Goal: Task Accomplishment & Management: Manage account settings

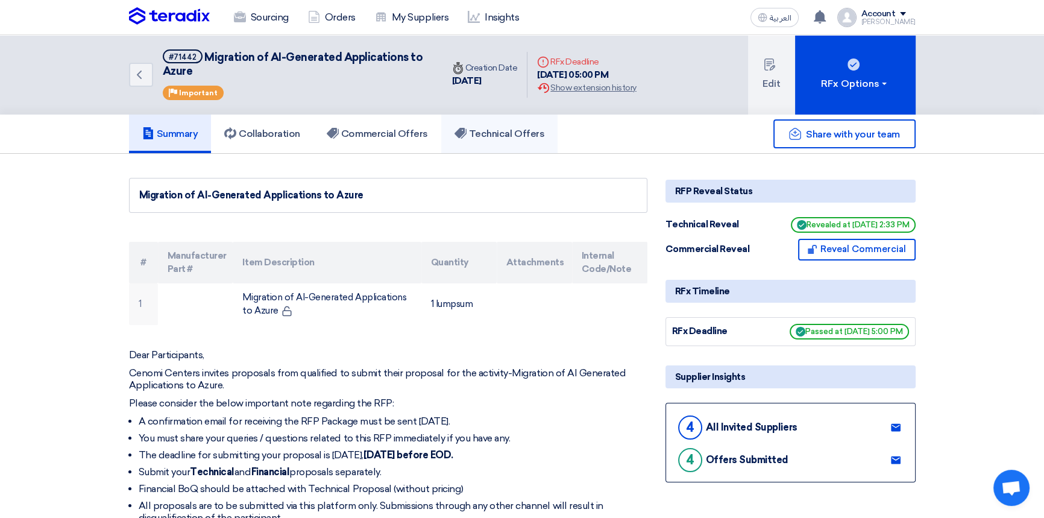
click at [494, 139] on link "Technical Offers" at bounding box center [499, 133] width 116 height 39
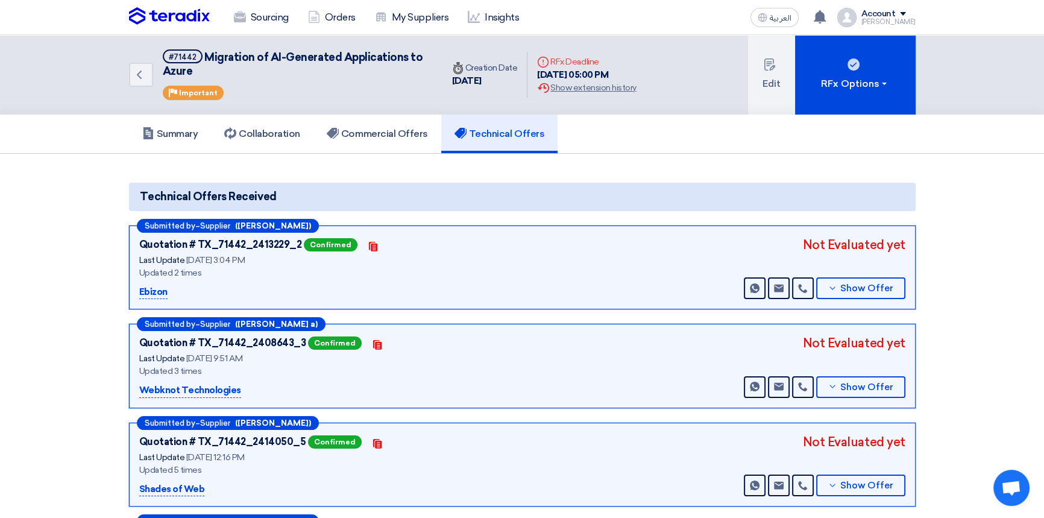
click at [166, 18] on img at bounding box center [169, 16] width 81 height 18
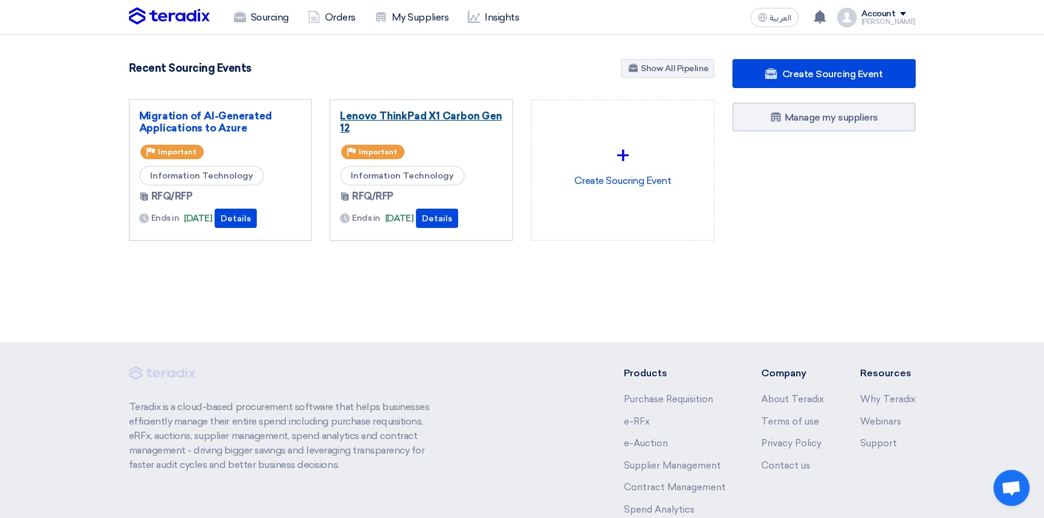
click at [423, 116] on link "Lenovo ThinkPad X1 Carbon Gen 12" at bounding box center [421, 122] width 163 height 24
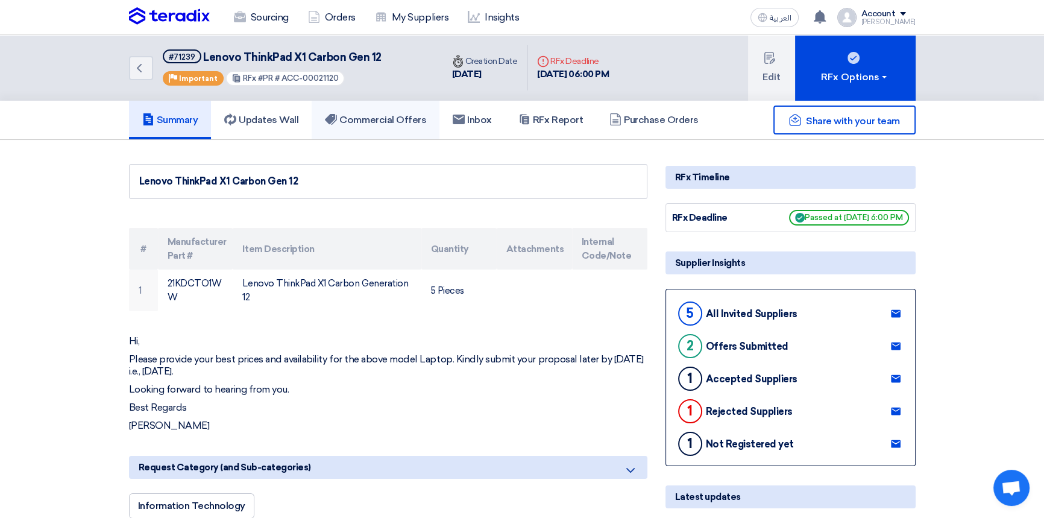
click at [386, 118] on h5 "Commercial Offers" at bounding box center [375, 120] width 101 height 12
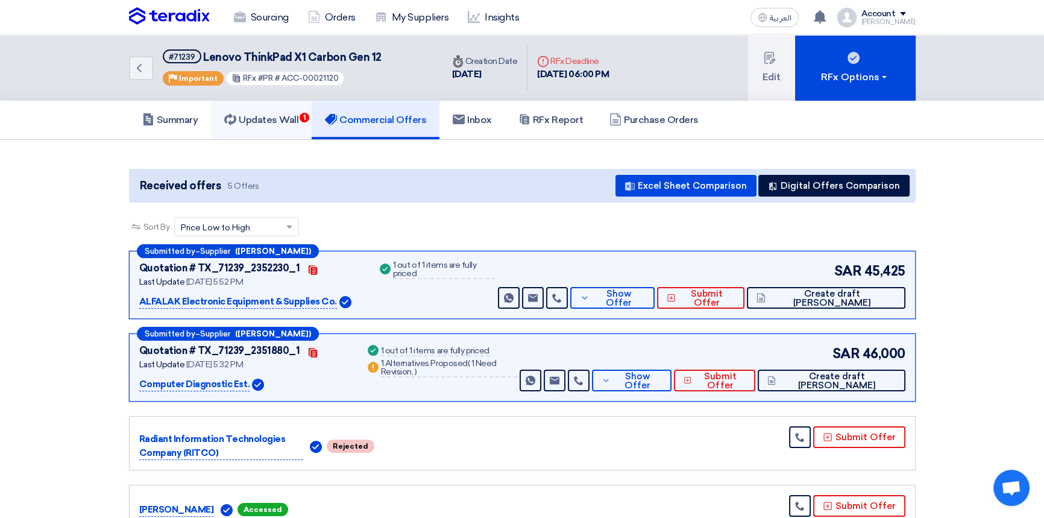
click at [275, 122] on h5 "Updates Wall 1" at bounding box center [261, 120] width 74 height 12
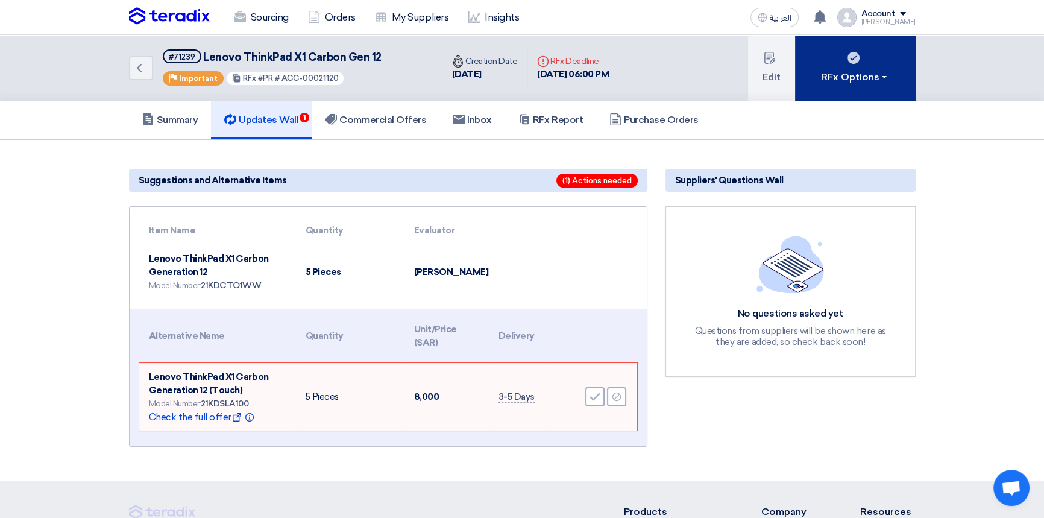
click at [868, 83] on div "RFx Options" at bounding box center [855, 77] width 68 height 14
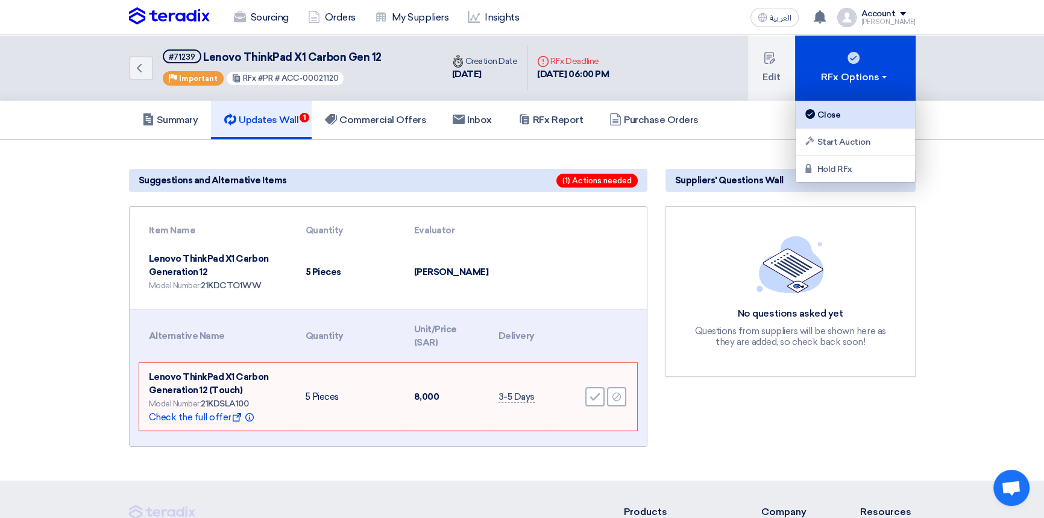
click at [821, 116] on div "Close" at bounding box center [855, 114] width 105 height 14
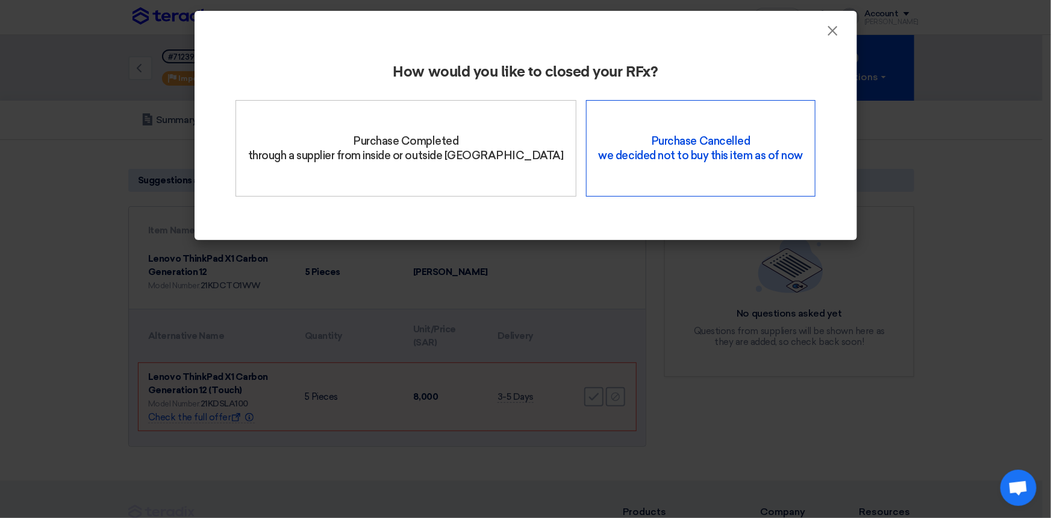
click at [648, 163] on div "Purchase Cancelled we decided not to buy this item as of now" at bounding box center [701, 148] width 230 height 96
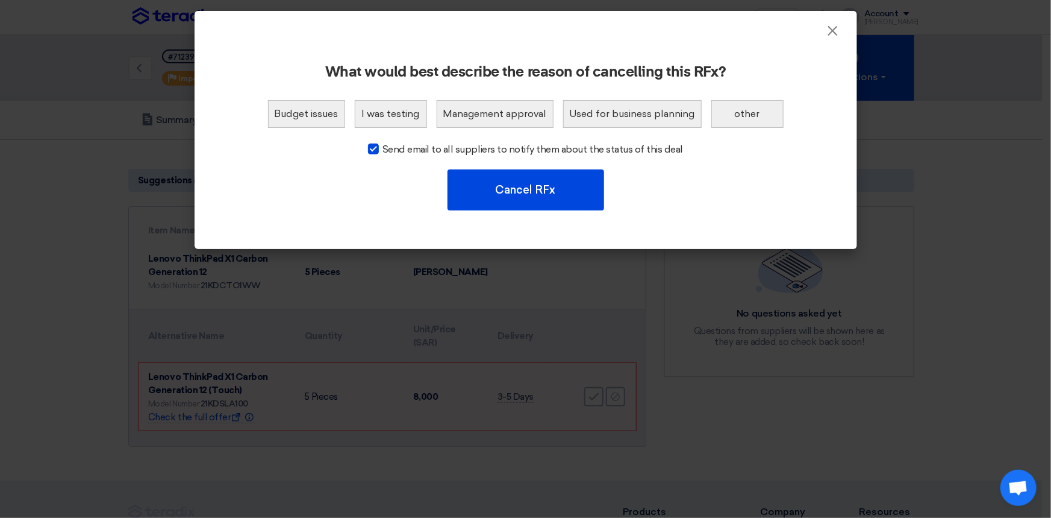
click at [397, 147] on span "Send email to all suppliers to notify them about the status of this deal" at bounding box center [533, 149] width 301 height 14
click at [390, 147] on input "Send email to all suppliers to notify them about the status of this deal" at bounding box center [387, 146] width 8 height 8
checkbox input "false"
click at [293, 108] on button "Budget issues" at bounding box center [306, 114] width 77 height 28
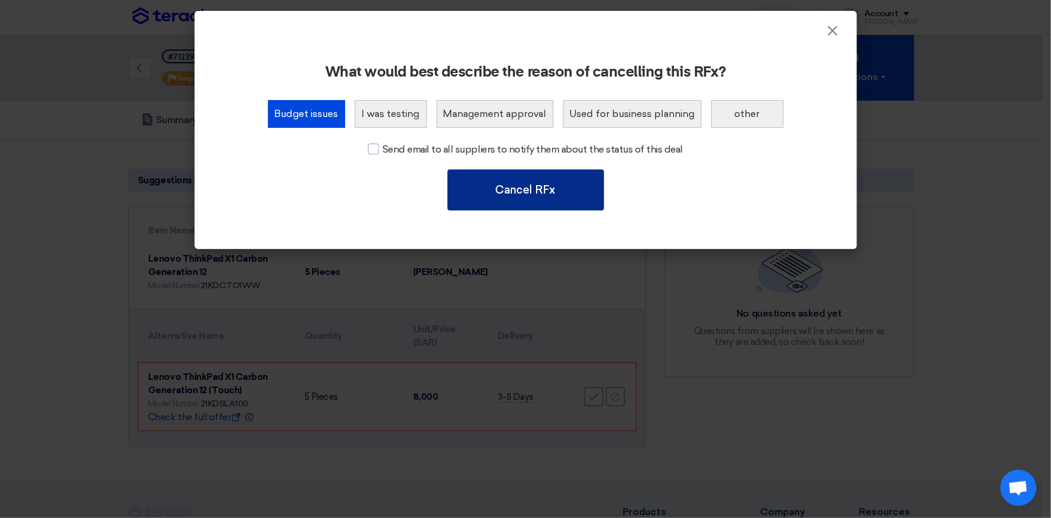
click at [530, 189] on button "Cancel RFx" at bounding box center [526, 189] width 157 height 41
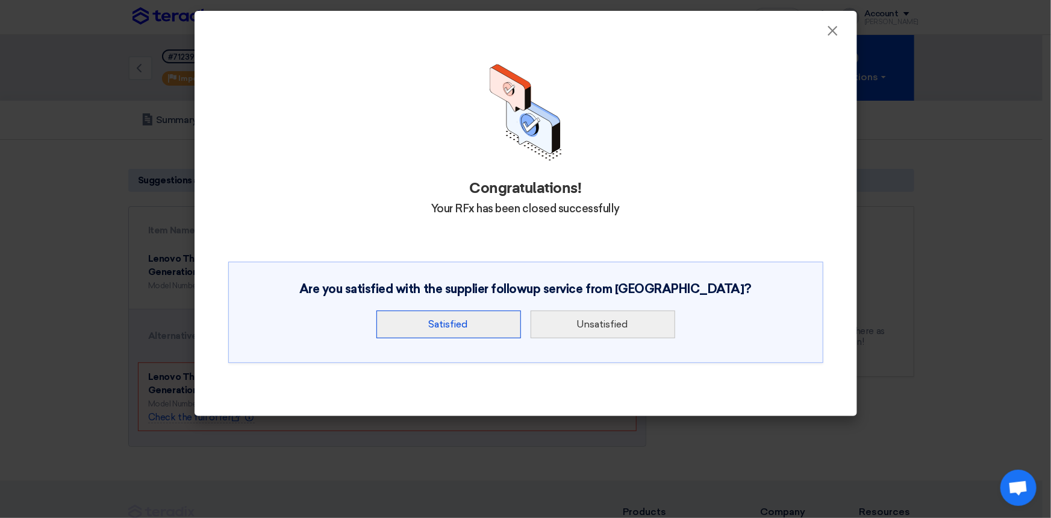
drag, startPoint x: 469, startPoint y: 330, endPoint x: 787, endPoint y: 155, distance: 362.7
click at [804, 169] on div "Congratulations! Your RFx has been closed successfully Are you satisfied with t…" at bounding box center [526, 221] width 634 height 352
click at [833, 27] on span "×" at bounding box center [833, 34] width 12 height 24
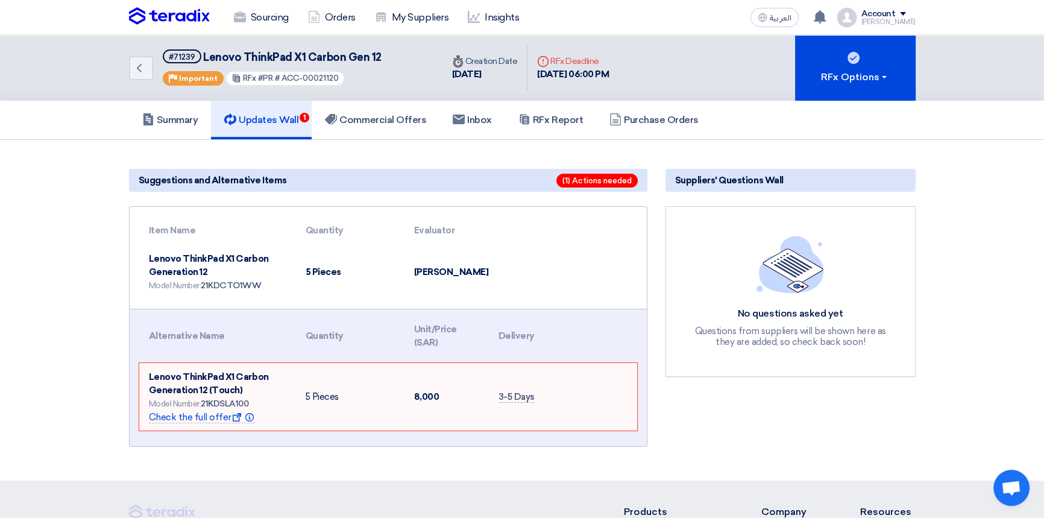
click at [174, 15] on img at bounding box center [169, 16] width 81 height 18
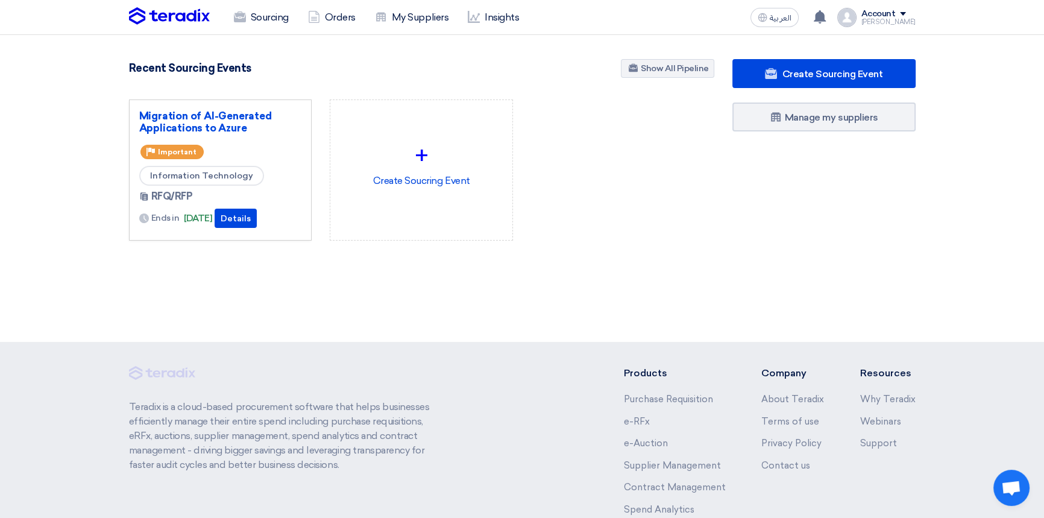
click at [373, 295] on section "4846 RFx remaining 10 Auctions remaining Create Sourcing Event" at bounding box center [522, 178] width 1044 height 287
